Goal: Information Seeking & Learning: Learn about a topic

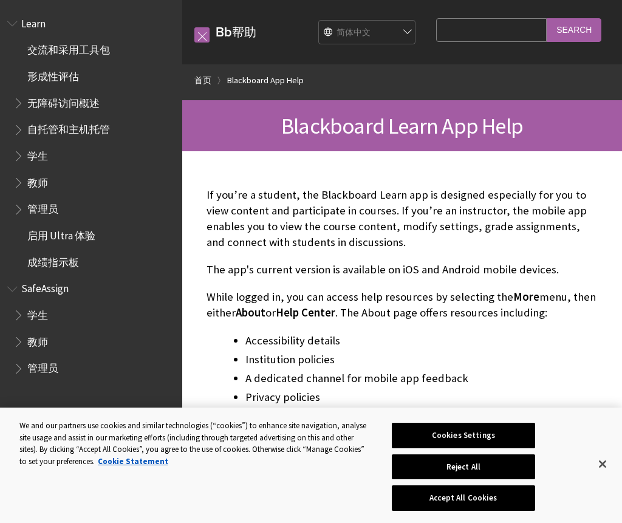
click at [27, 234] on span "启用 Ultra 体验" at bounding box center [94, 235] width 162 height 21
click at [183, 228] on main "More About" at bounding box center [402, 493] width 440 height 684
click at [55, 265] on span "成绩指示板" at bounding box center [94, 262] width 162 height 21
click at [55, 266] on span "成绩指示板" at bounding box center [94, 262] width 162 height 21
click at [52, 267] on span "成绩指示板" at bounding box center [94, 262] width 162 height 21
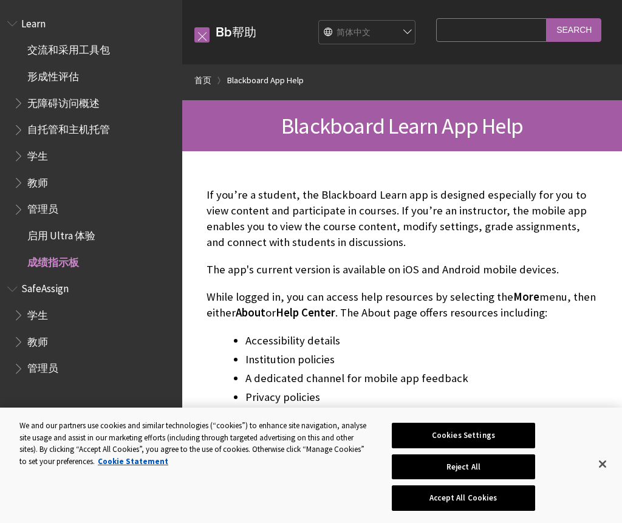
click at [56, 267] on span "成绩指示板" at bounding box center [94, 262] width 162 height 21
